Goal: Task Accomplishment & Management: Use online tool/utility

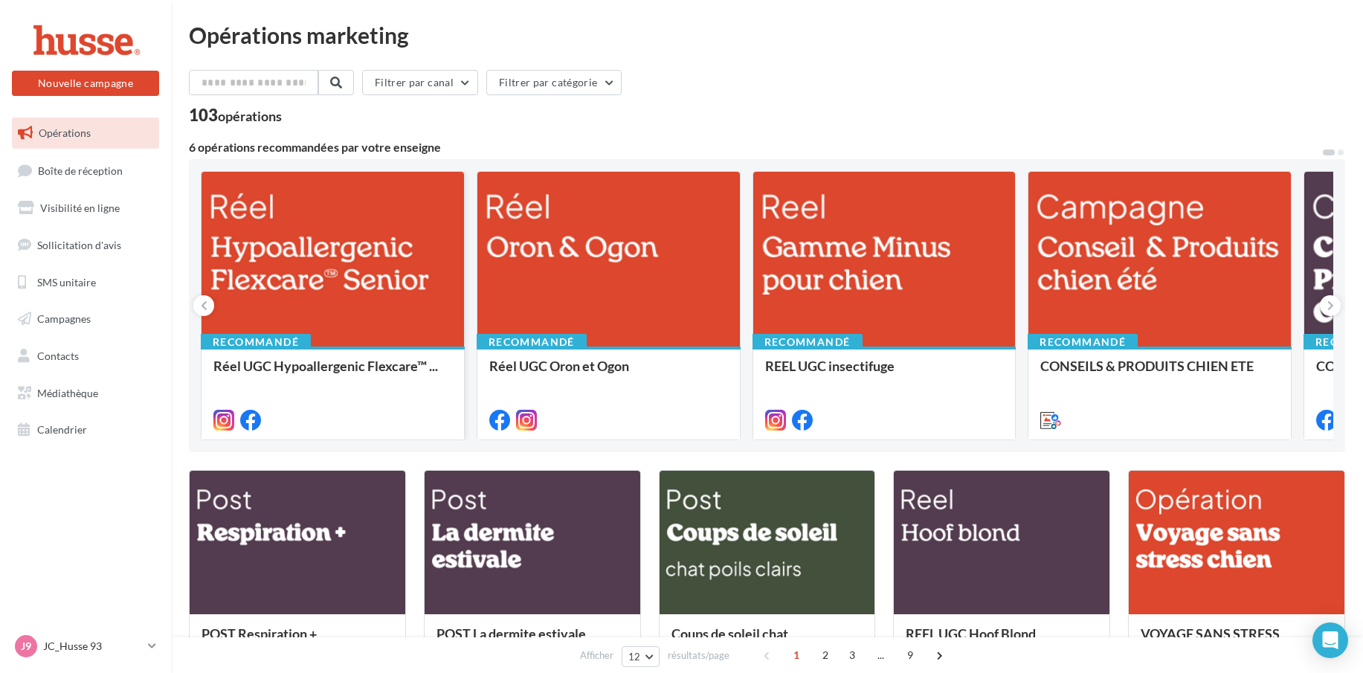
click at [314, 257] on div at bounding box center [333, 260] width 263 height 176
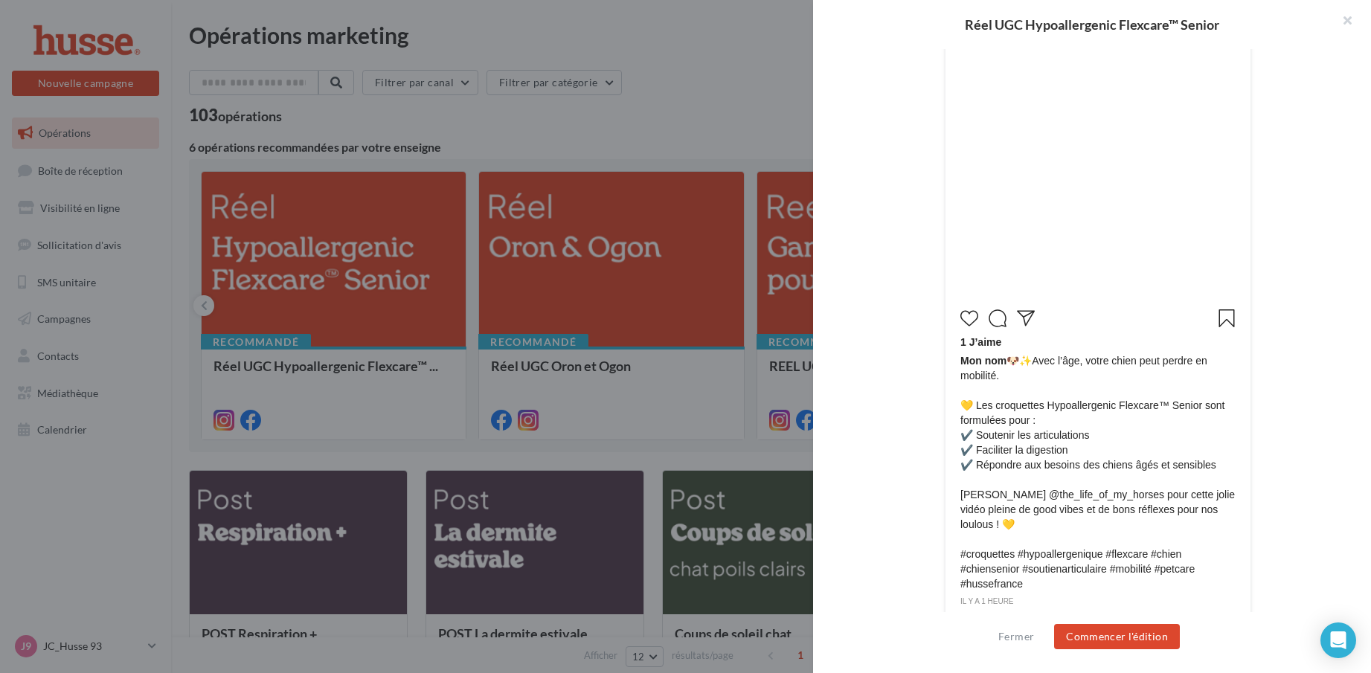
scroll to position [432, 0]
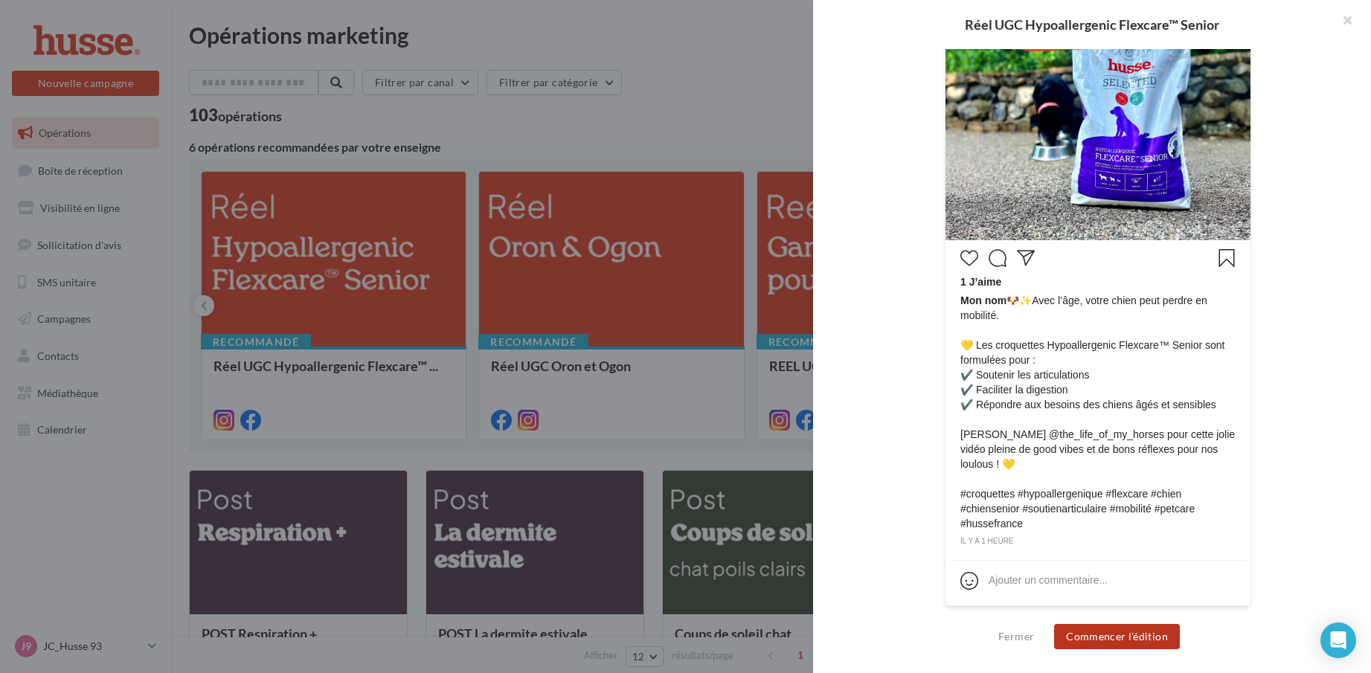
click at [1127, 633] on button "Commencer l'édition" at bounding box center [1117, 636] width 126 height 25
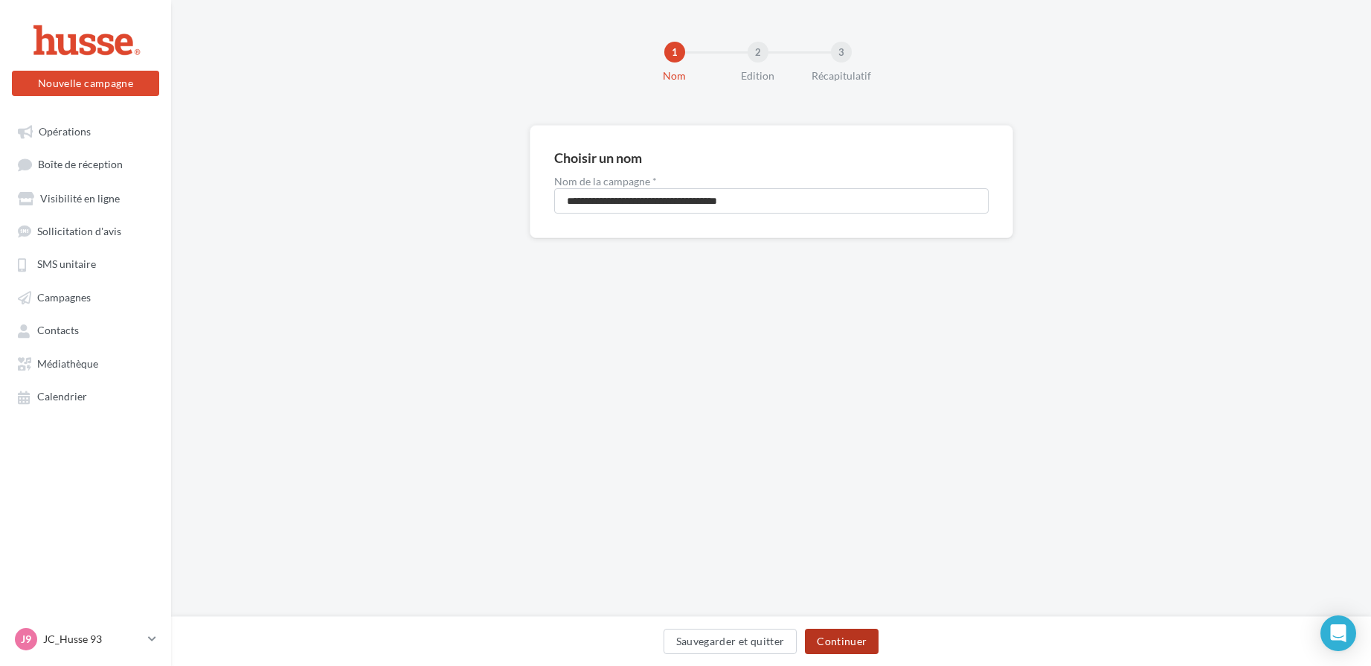
drag, startPoint x: 847, startPoint y: 635, endPoint x: 830, endPoint y: 623, distance: 21.3
click at [848, 635] on button "Continuer" at bounding box center [842, 641] width 74 height 25
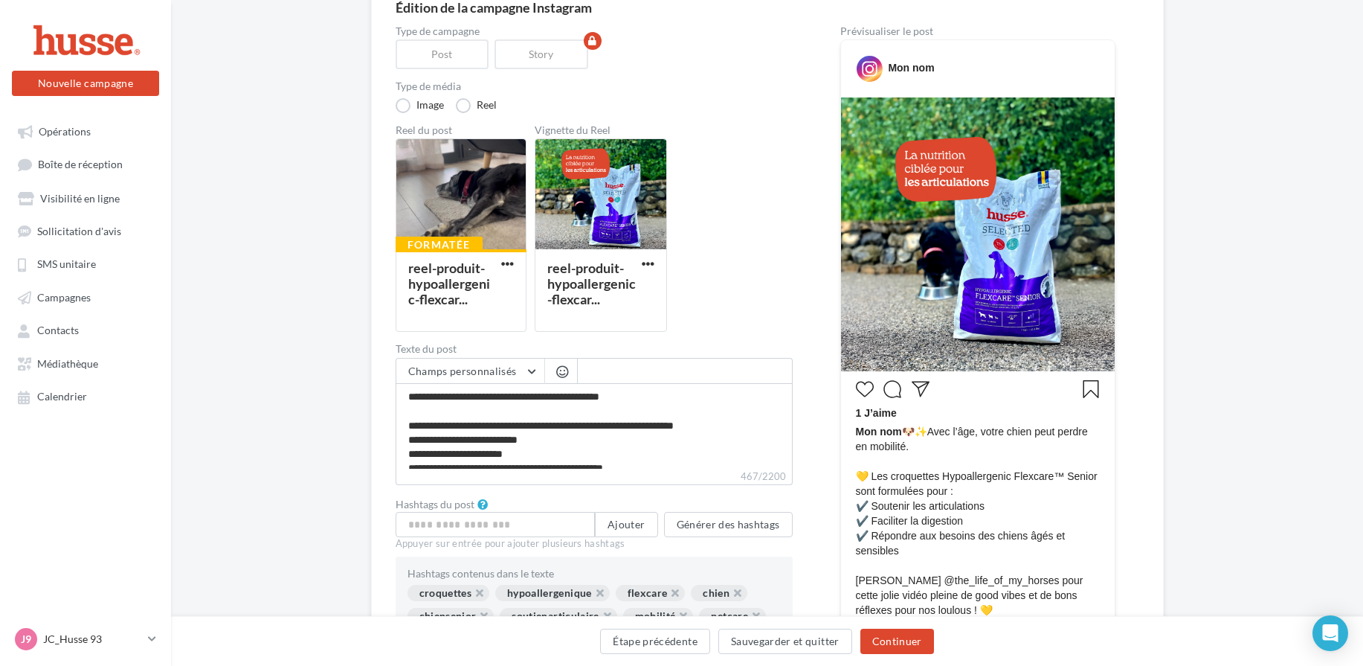
scroll to position [223, 0]
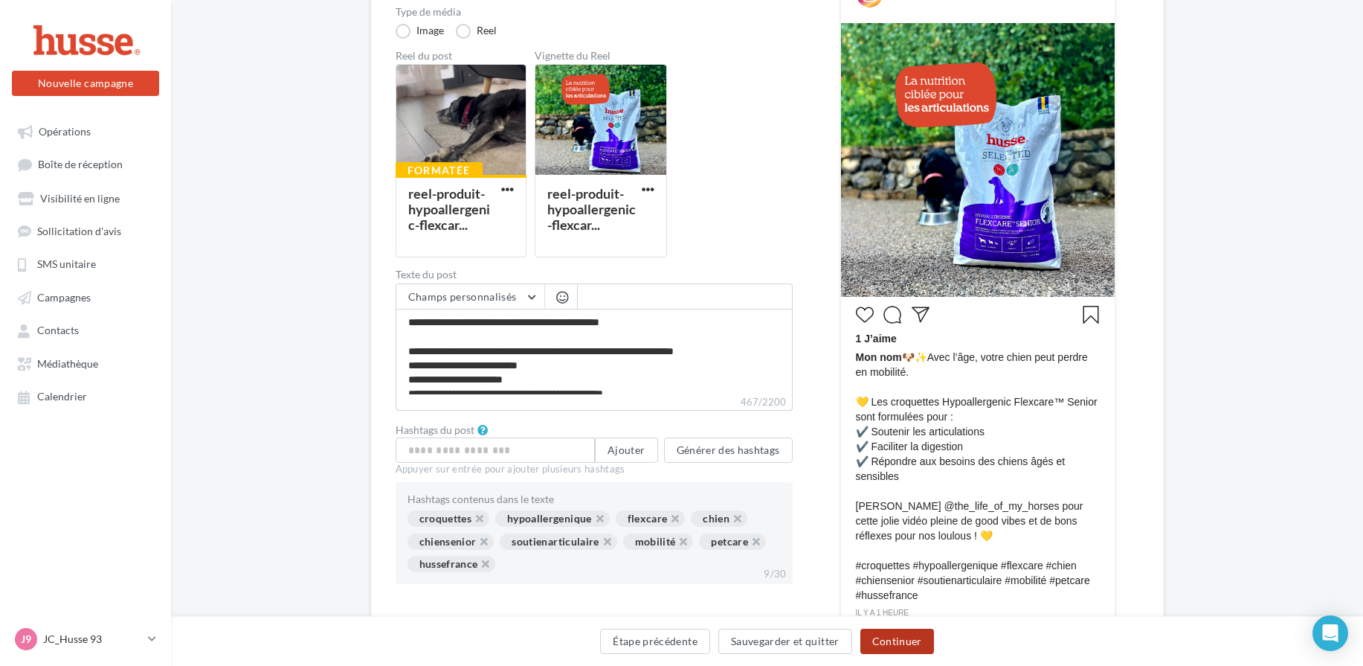
click at [893, 640] on button "Continuer" at bounding box center [898, 641] width 74 height 25
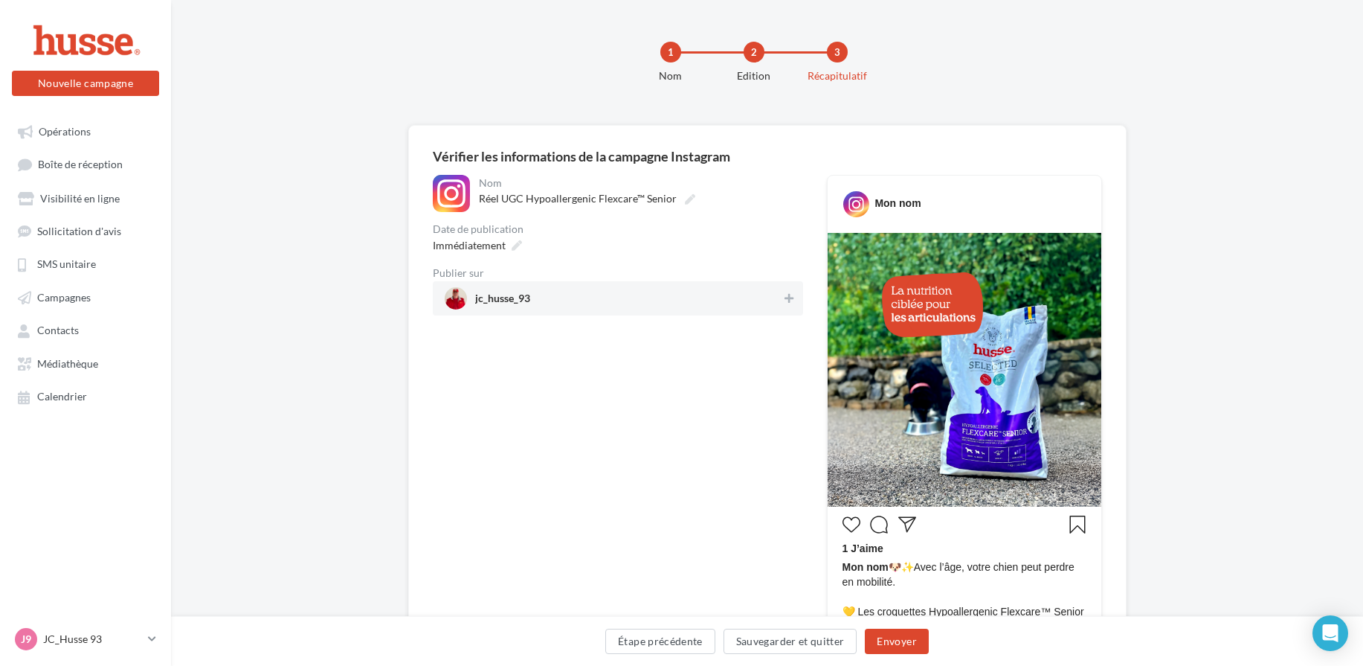
click at [527, 298] on span "jc_husse_93" at bounding box center [502, 301] width 55 height 16
click at [901, 643] on button "Envoyer" at bounding box center [896, 641] width 63 height 25
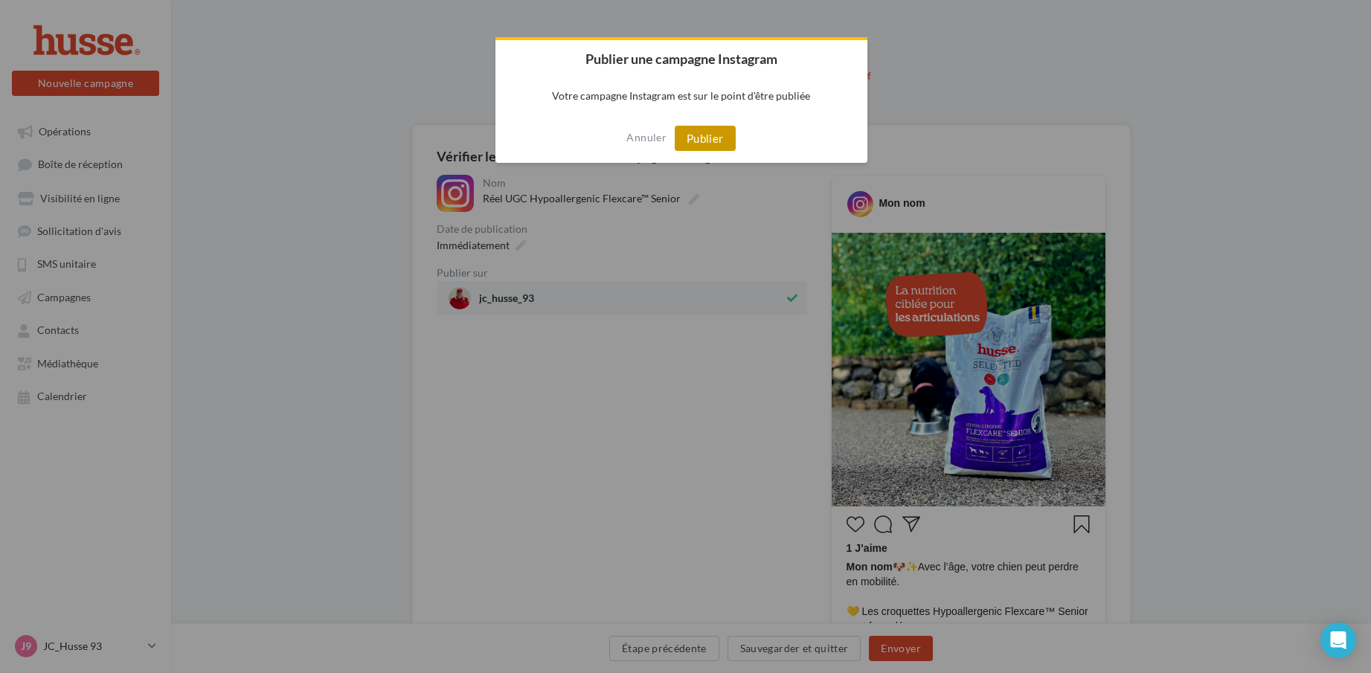
click at [703, 135] on button "Publier" at bounding box center [705, 138] width 61 height 25
